Goal: Task Accomplishment & Management: Manage account settings

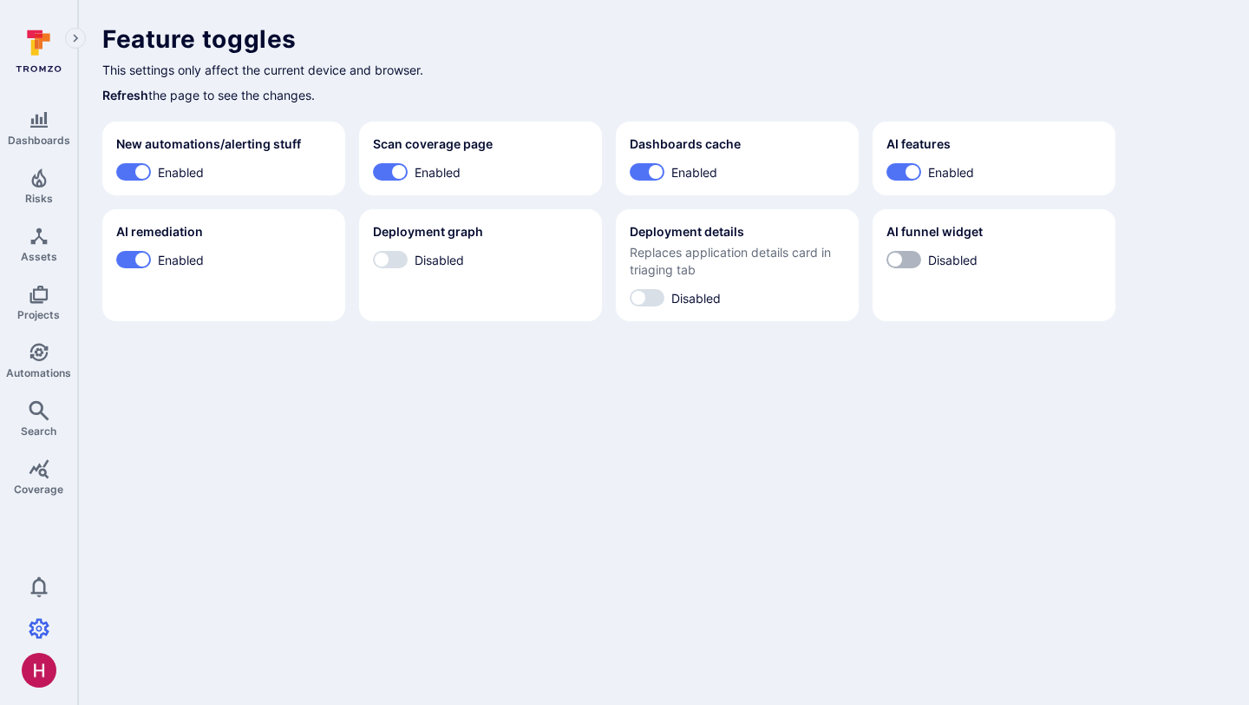
click at [913, 265] on input "Disabled" at bounding box center [895, 259] width 52 height 17
checkbox input "true"
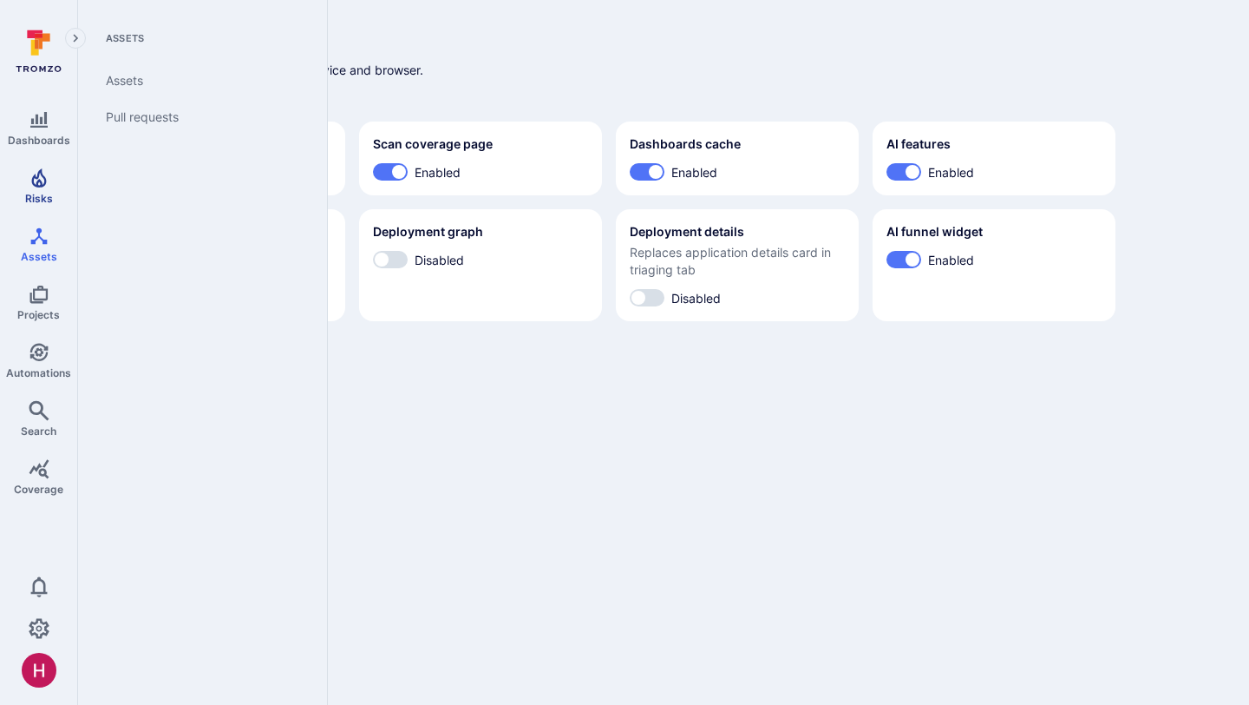
click at [44, 190] on link "Risks" at bounding box center [38, 186] width 77 height 51
